Goal: Task Accomplishment & Management: Use online tool/utility

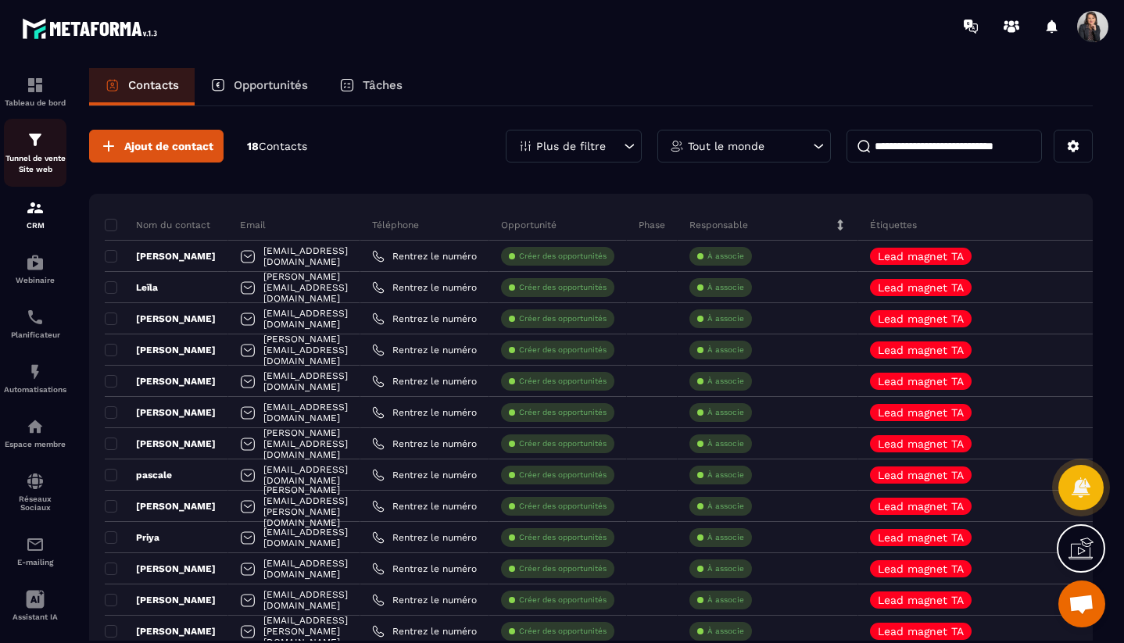
click at [45, 150] on div "Tunnel de vente Site web" at bounding box center [35, 153] width 63 height 45
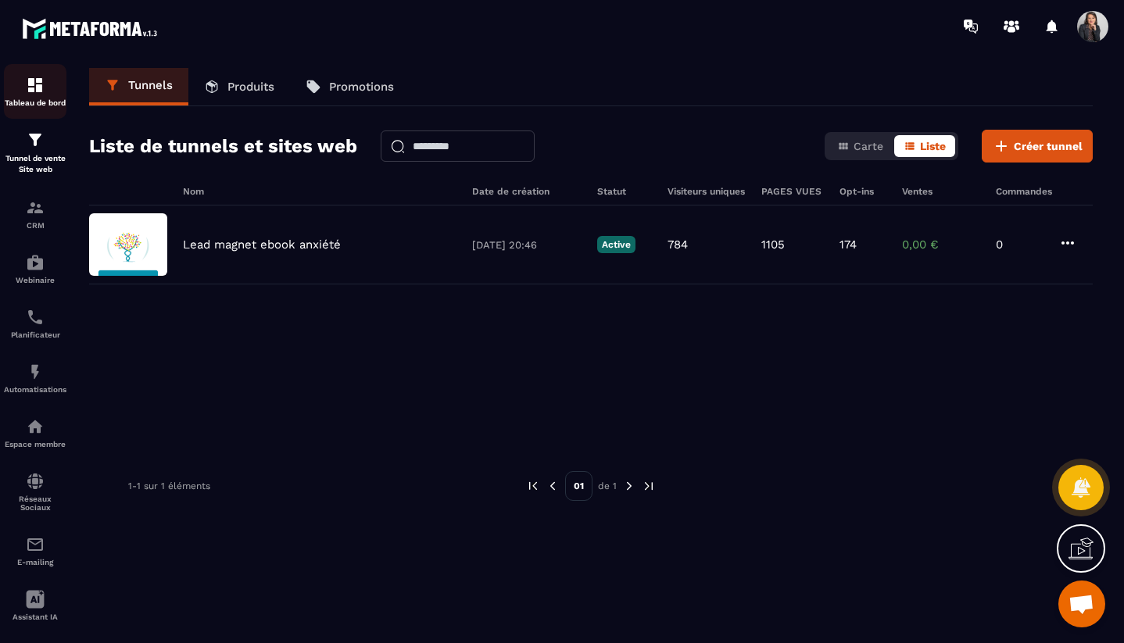
click at [35, 88] on img at bounding box center [35, 85] width 19 height 19
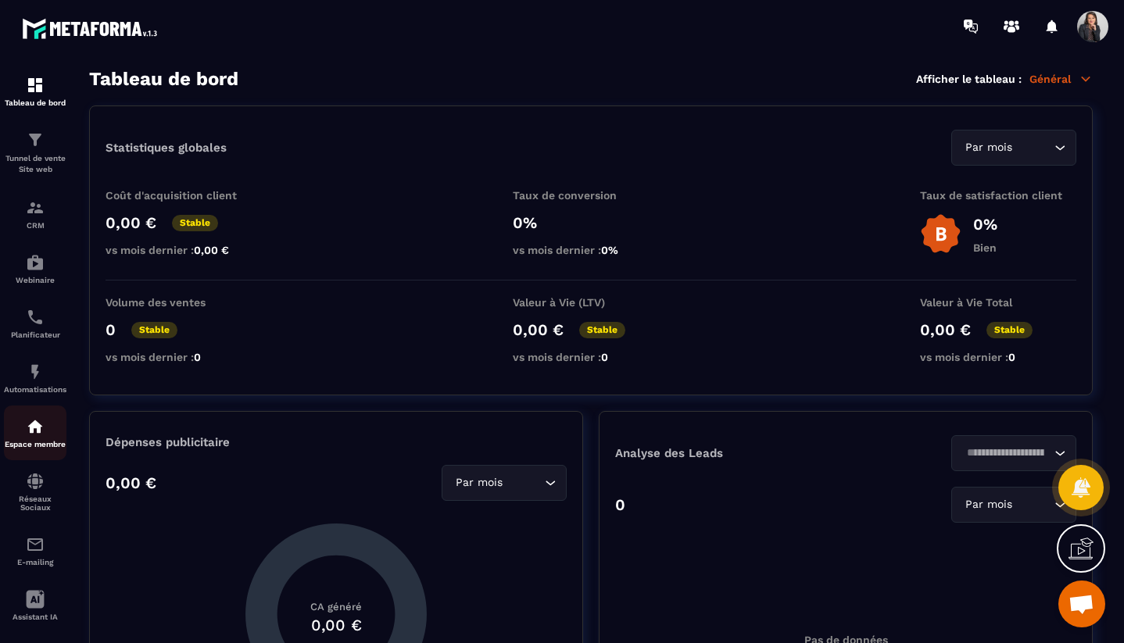
click at [42, 421] on img at bounding box center [35, 426] width 19 height 19
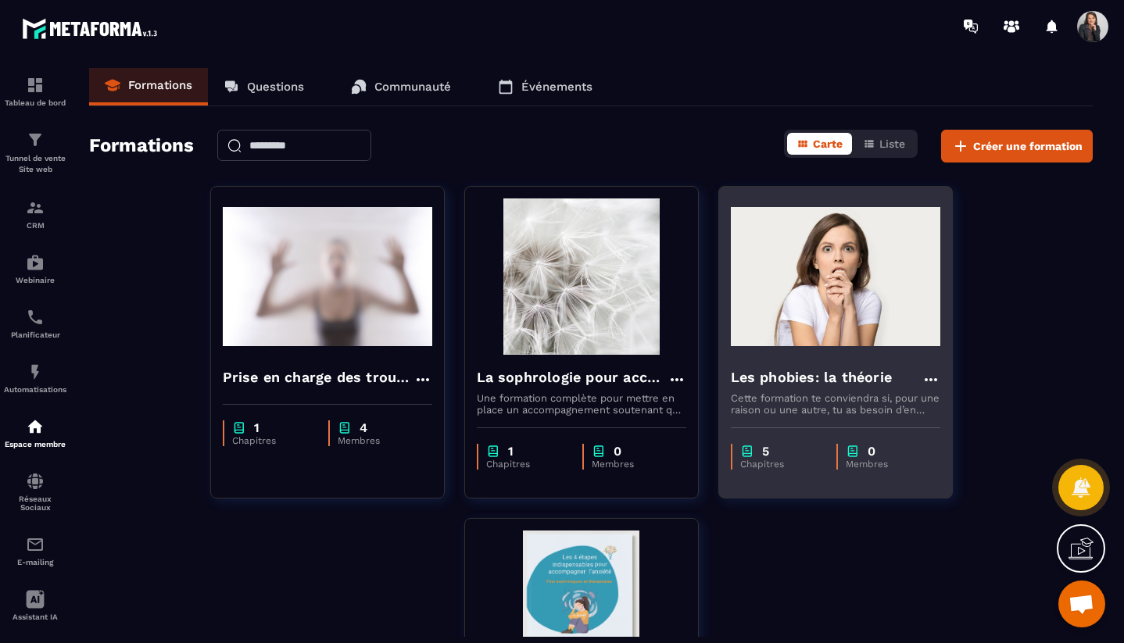
click at [867, 385] on h4 "Les phobies: la théorie" at bounding box center [812, 378] width 162 height 22
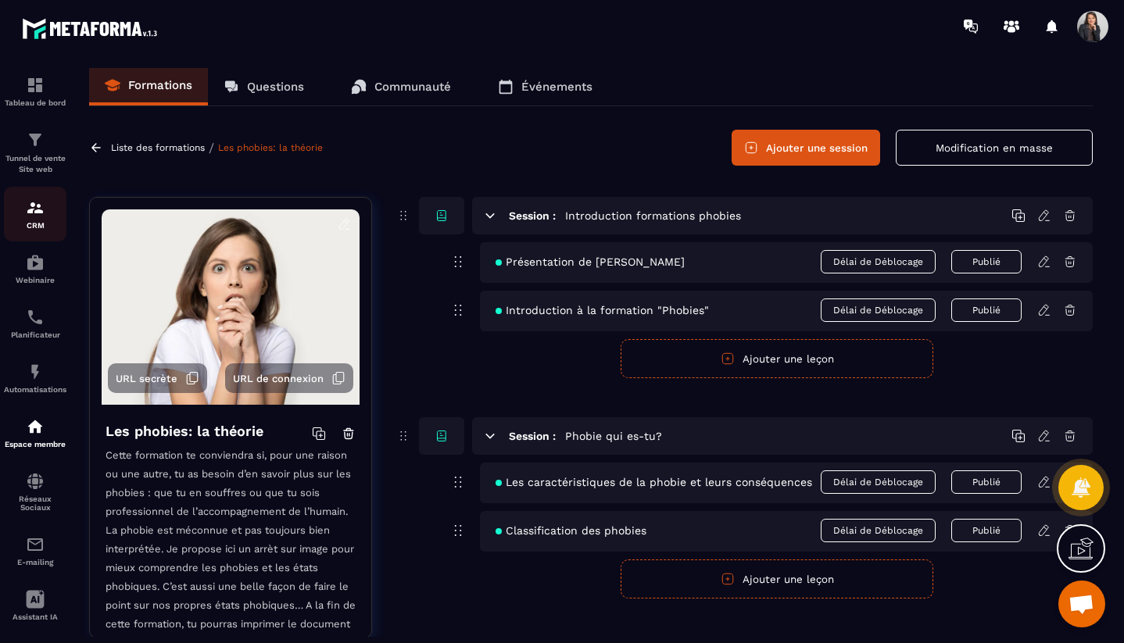
click at [31, 230] on p "CRM" at bounding box center [35, 225] width 63 height 9
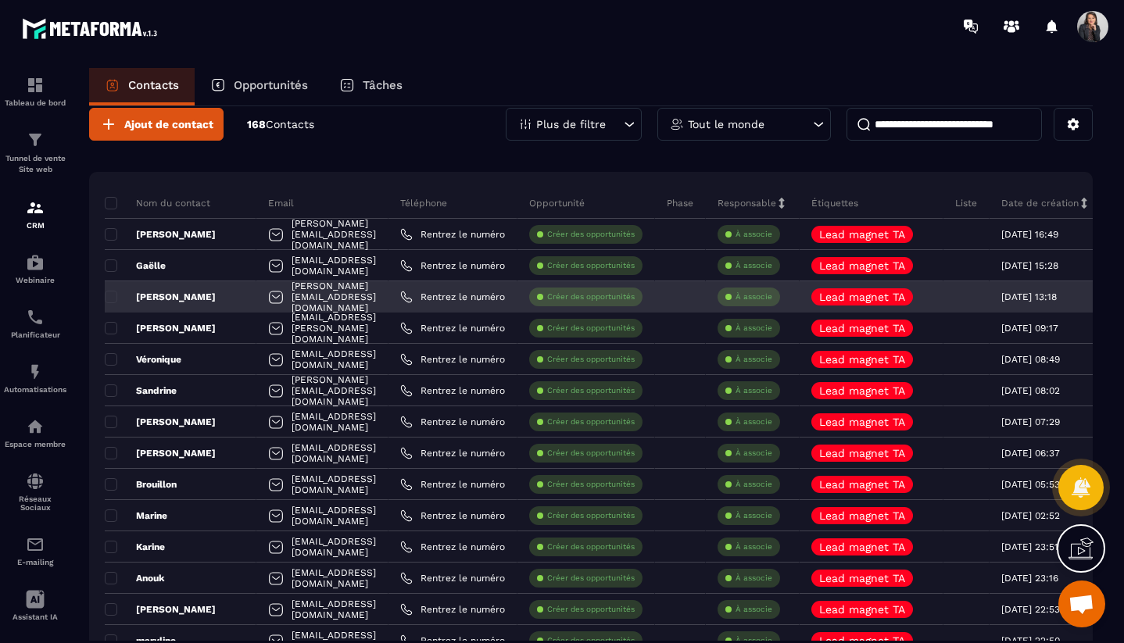
scroll to position [23, 0]
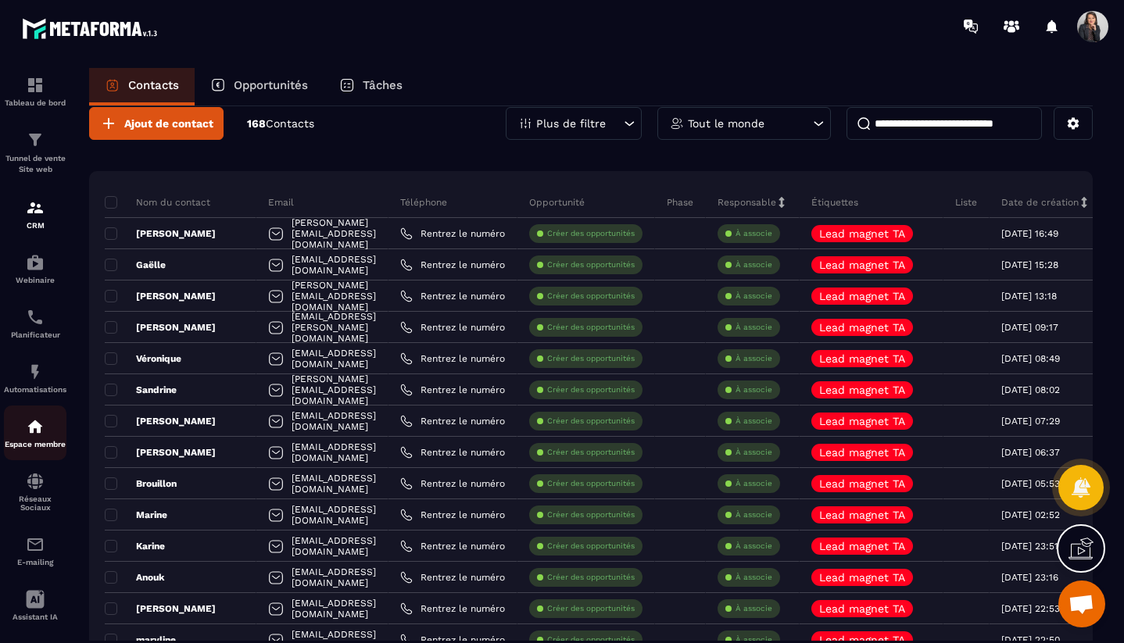
click at [41, 449] on p "Espace membre" at bounding box center [35, 444] width 63 height 9
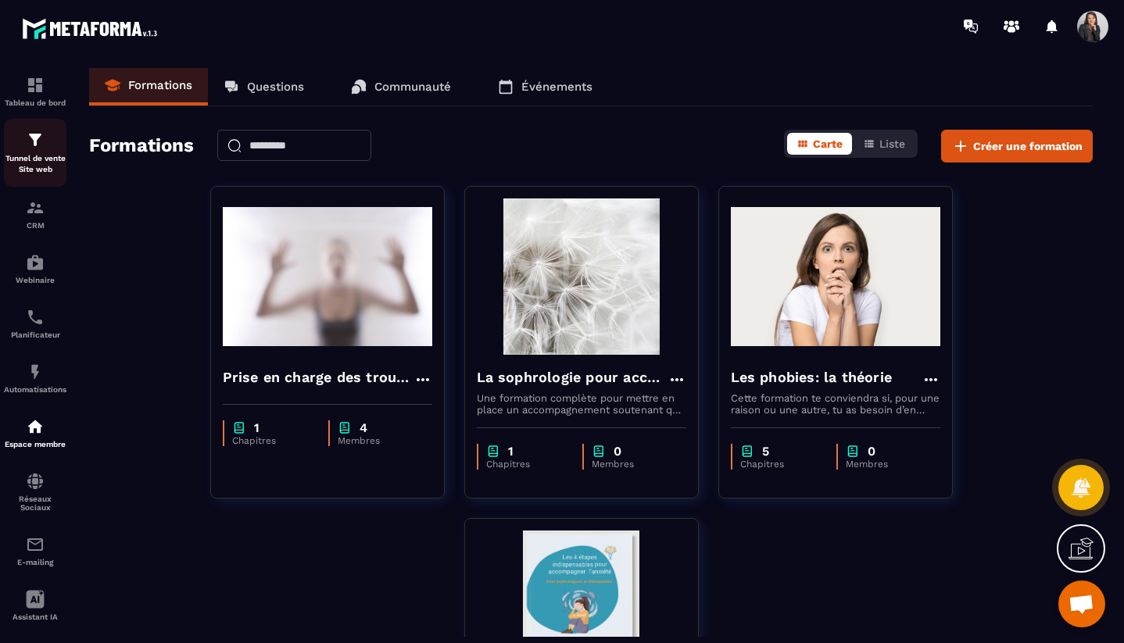
click at [26, 150] on div "Tunnel de vente Site web" at bounding box center [35, 153] width 63 height 45
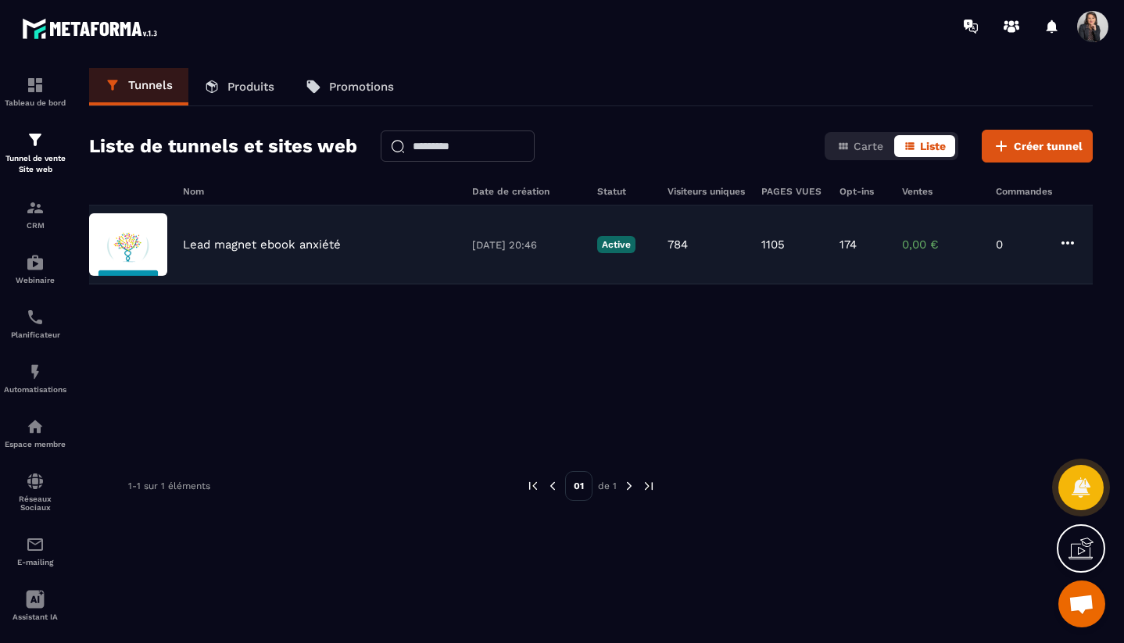
click at [252, 256] on div "Lead magnet ebook anxiété [DATE] 20:46 Active 784 1105 174 0,00 € 0" at bounding box center [591, 245] width 1004 height 79
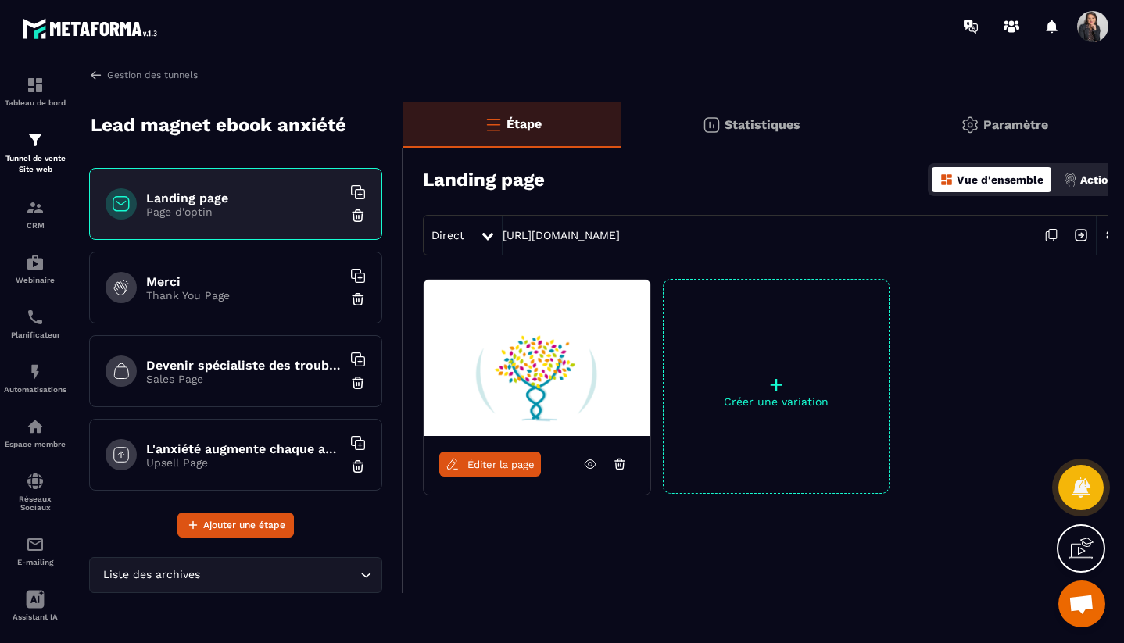
click at [482, 231] on div at bounding box center [489, 235] width 18 height 28
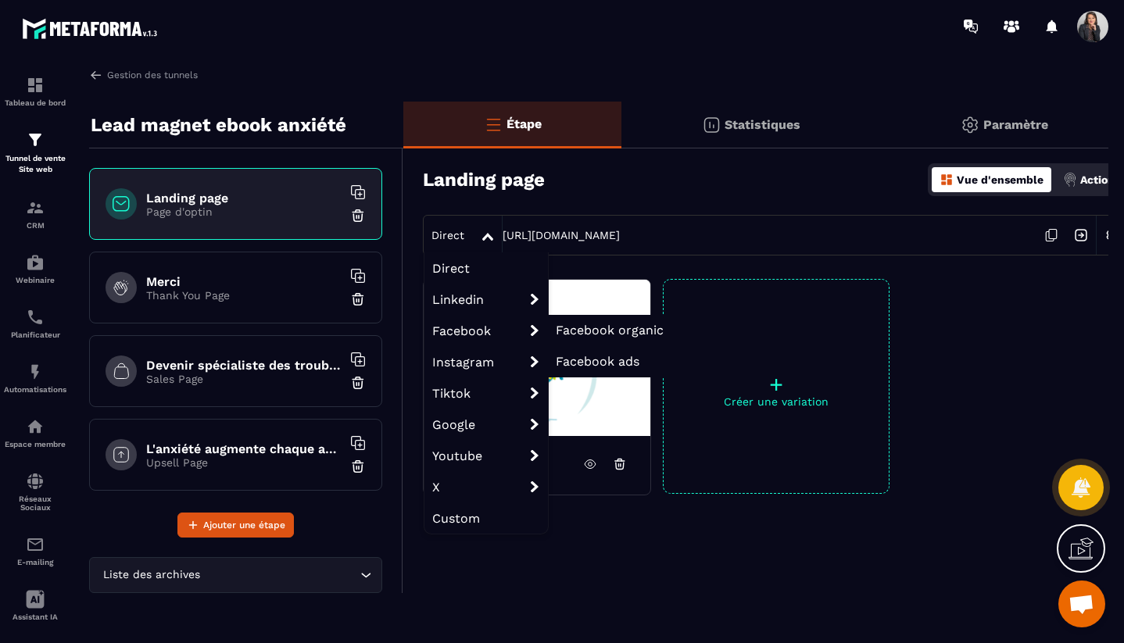
click at [589, 331] on span "Facebook organic" at bounding box center [610, 330] width 108 height 15
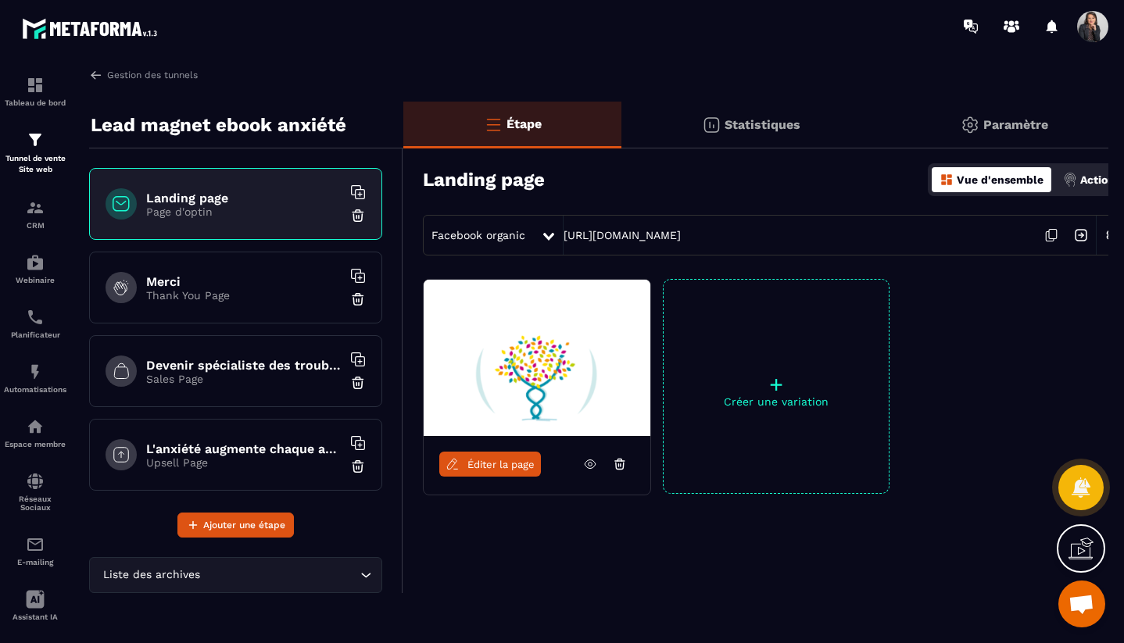
click at [1054, 239] on icon at bounding box center [1050, 236] width 8 height 9
